Goal: Task Accomplishment & Management: Complete application form

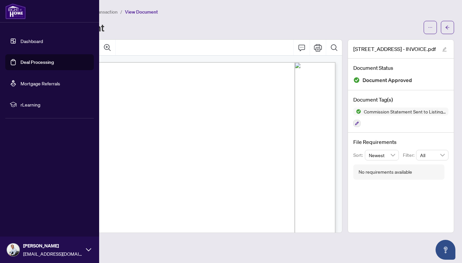
click at [20, 43] on link "Dashboard" at bounding box center [31, 41] width 22 height 6
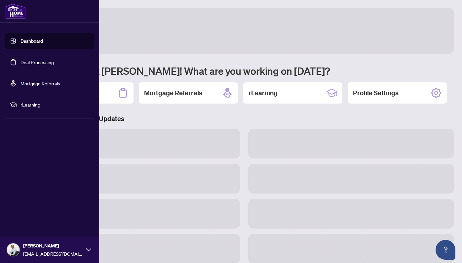
click at [28, 61] on link "Deal Processing" at bounding box center [36, 62] width 33 height 6
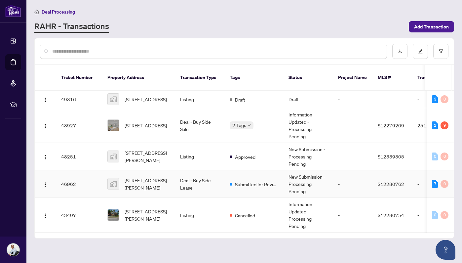
click at [153, 176] on span "[STREET_ADDRESS][PERSON_NAME]" at bounding box center [147, 183] width 45 height 15
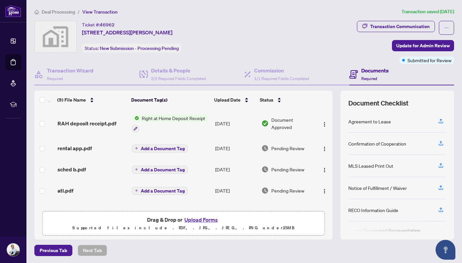
click at [203, 218] on button "Upload Forms" at bounding box center [200, 219] width 37 height 9
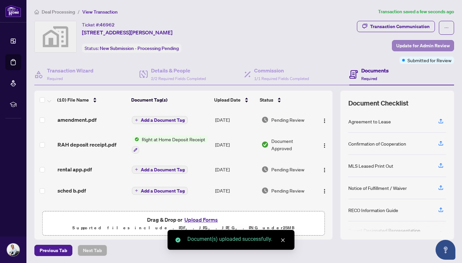
click at [412, 45] on span "Update for Admin Review" at bounding box center [423, 45] width 54 height 11
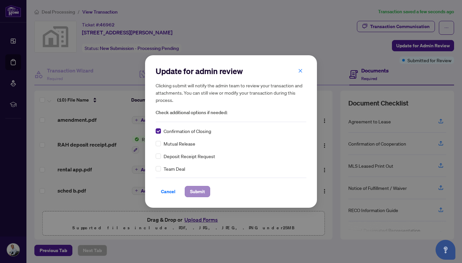
click at [199, 192] on span "Submit" at bounding box center [197, 191] width 15 height 11
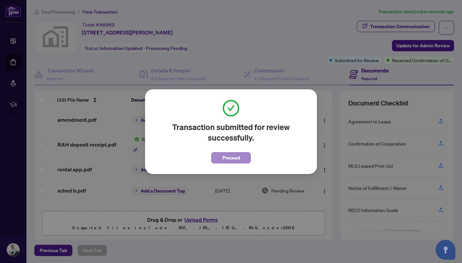
click at [222, 158] on span "Proceed" at bounding box center [231, 157] width 18 height 11
